Goal: Task Accomplishment & Management: Manage account settings

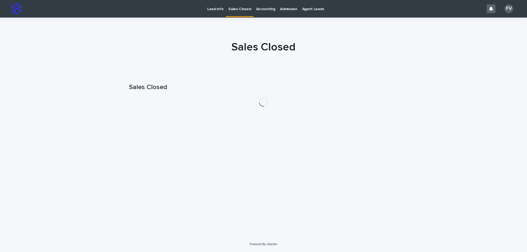
click at [220, 8] on p "Lead info" at bounding box center [215, 6] width 16 height 12
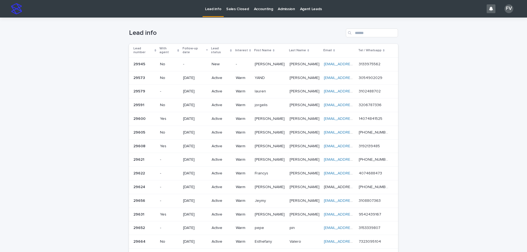
click at [211, 61] on div "New" at bounding box center [220, 64] width 19 height 6
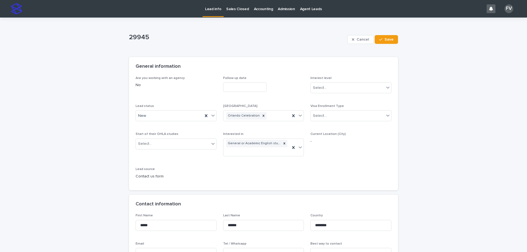
click at [218, 7] on p "Lead info" at bounding box center [213, 6] width 16 height 12
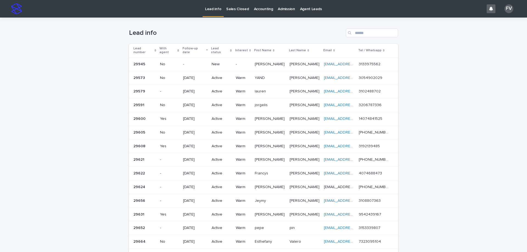
click at [215, 62] on p "New" at bounding box center [220, 64] width 19 height 5
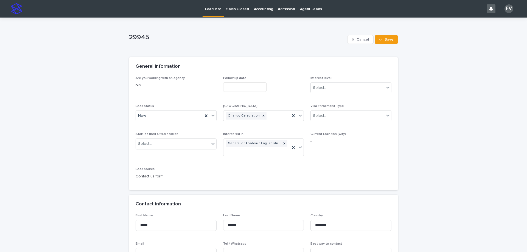
scroll to position [27, 0]
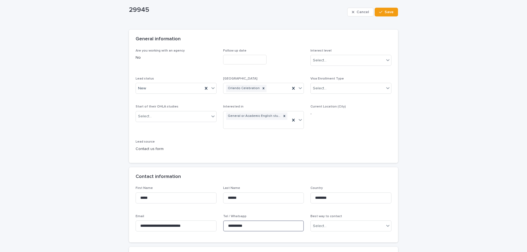
drag, startPoint x: 256, startPoint y: 229, endPoint x: 195, endPoint y: 220, distance: 61.6
click at [195, 220] on div "**********" at bounding box center [264, 211] width 256 height 50
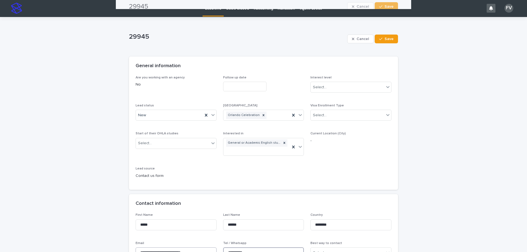
scroll to position [0, 0]
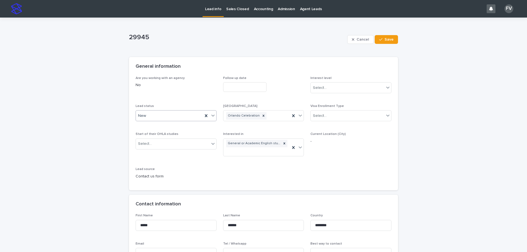
click at [173, 115] on div "New" at bounding box center [169, 115] width 67 height 9
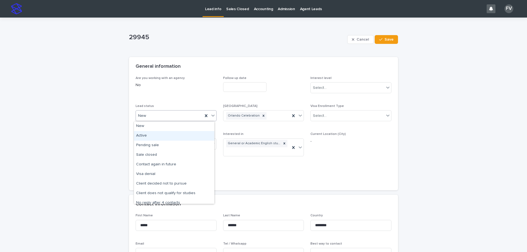
drag, startPoint x: 155, startPoint y: 131, endPoint x: 163, endPoint y: 127, distance: 8.4
click at [153, 134] on div "Active" at bounding box center [174, 136] width 80 height 10
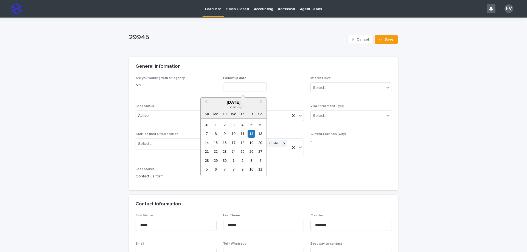
click at [235, 90] on input "text" at bounding box center [244, 87] width 43 height 10
click at [225, 160] on div "30" at bounding box center [224, 160] width 7 height 7
type input "**********"
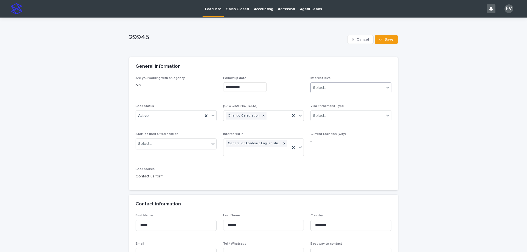
click at [338, 87] on div "Select..." at bounding box center [348, 87] width 74 height 9
click at [321, 107] on div "Warm" at bounding box center [349, 108] width 80 height 10
click at [394, 40] on button "Save" at bounding box center [385, 39] width 23 height 9
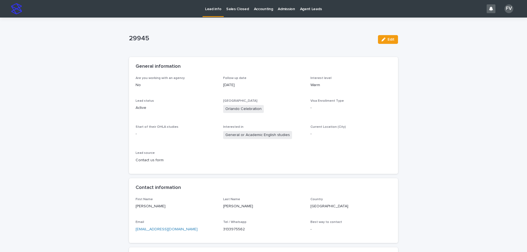
click at [213, 10] on p "Lead info" at bounding box center [213, 6] width 16 height 12
